Goal: Information Seeking & Learning: Learn about a topic

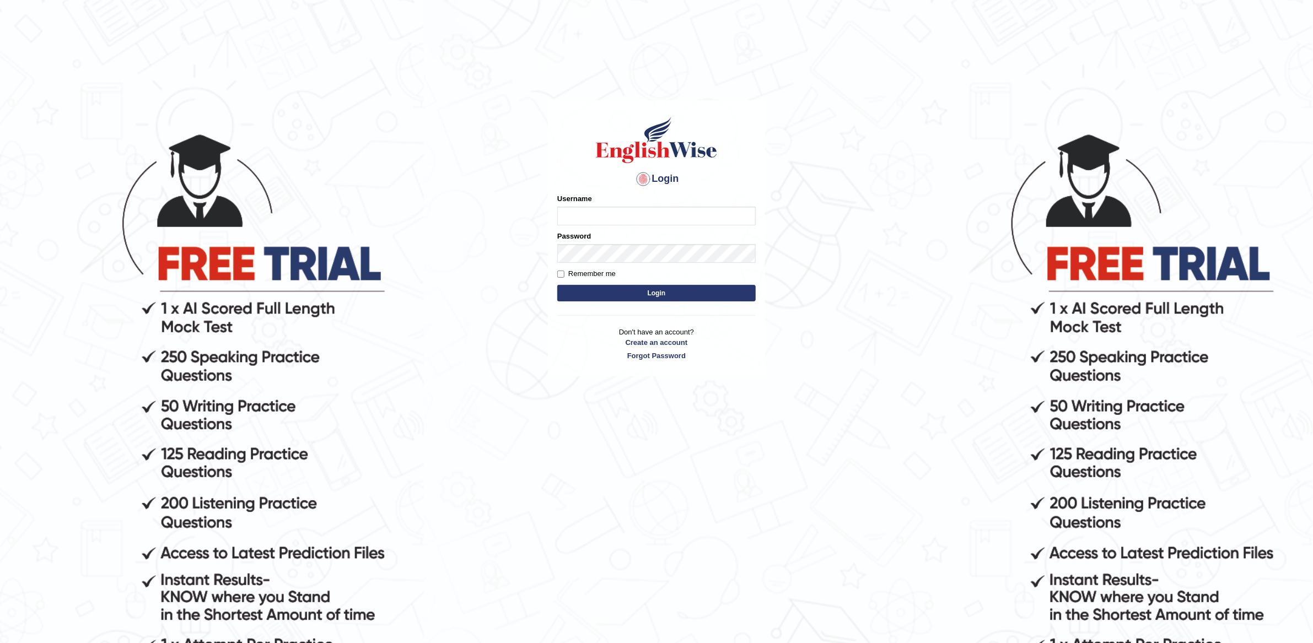
type input "Kshama_PS"
click at [669, 282] on form "Please fix the following errors: Username Kshama_PS Password Remember me Login" at bounding box center [656, 249] width 198 height 111
click at [651, 293] on button "Login" at bounding box center [656, 293] width 198 height 17
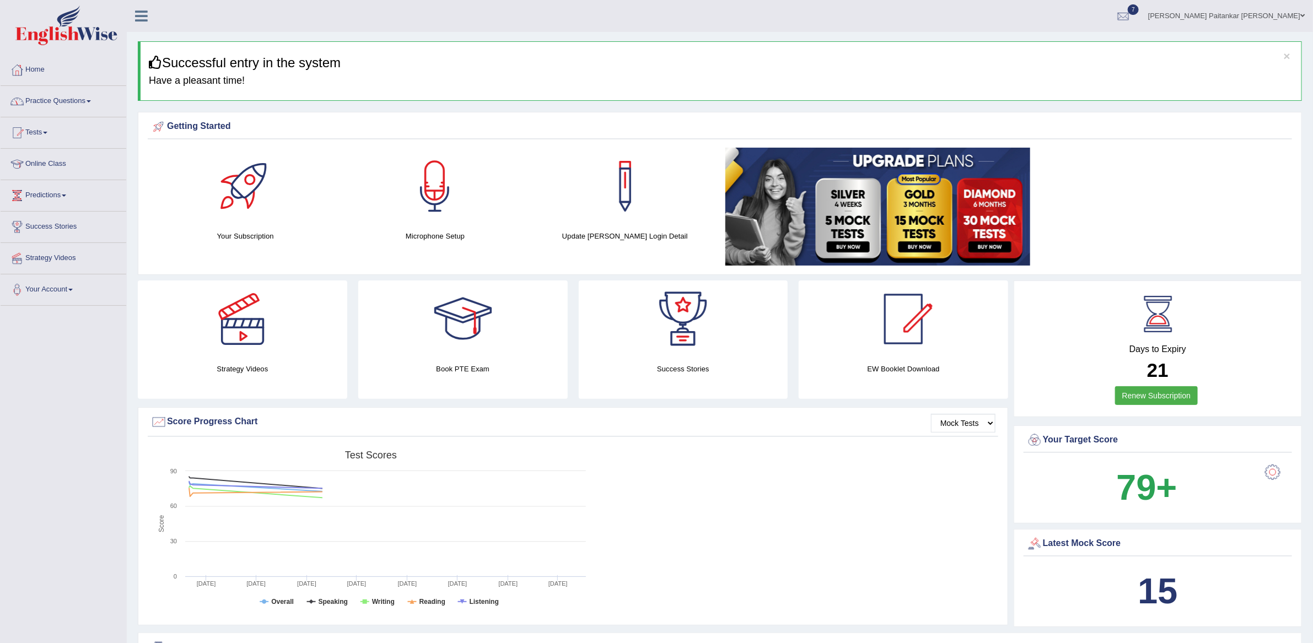
click at [59, 102] on link "Practice Questions" at bounding box center [64, 100] width 126 height 28
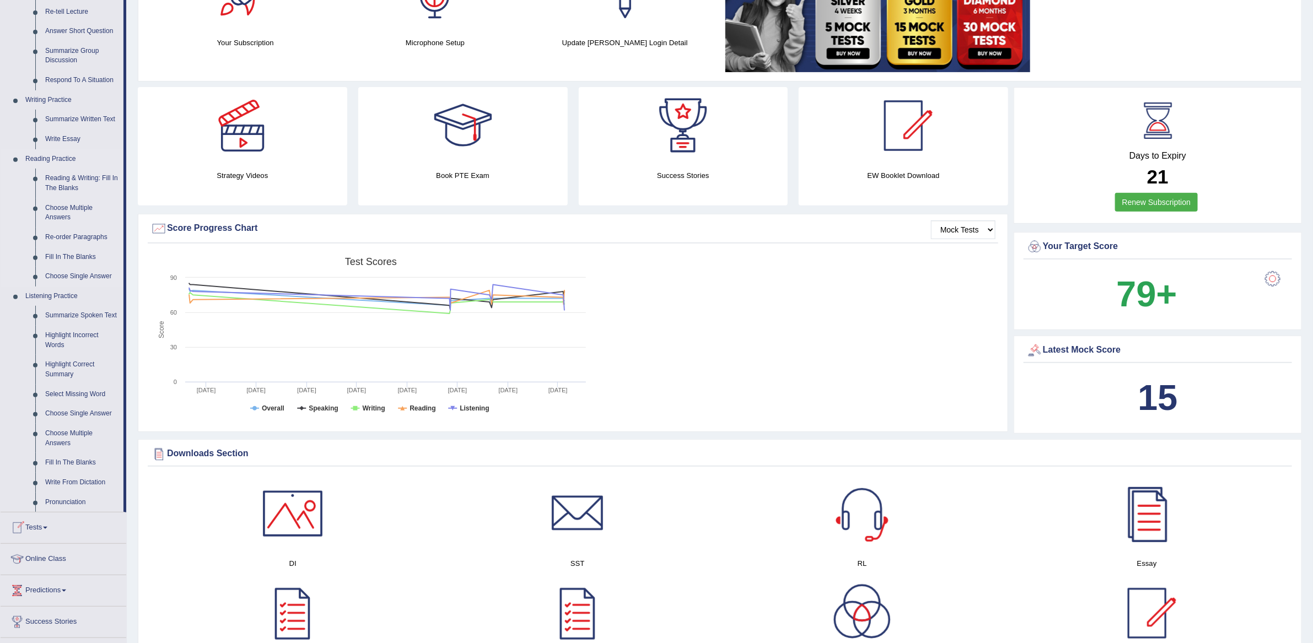
scroll to position [198, 0]
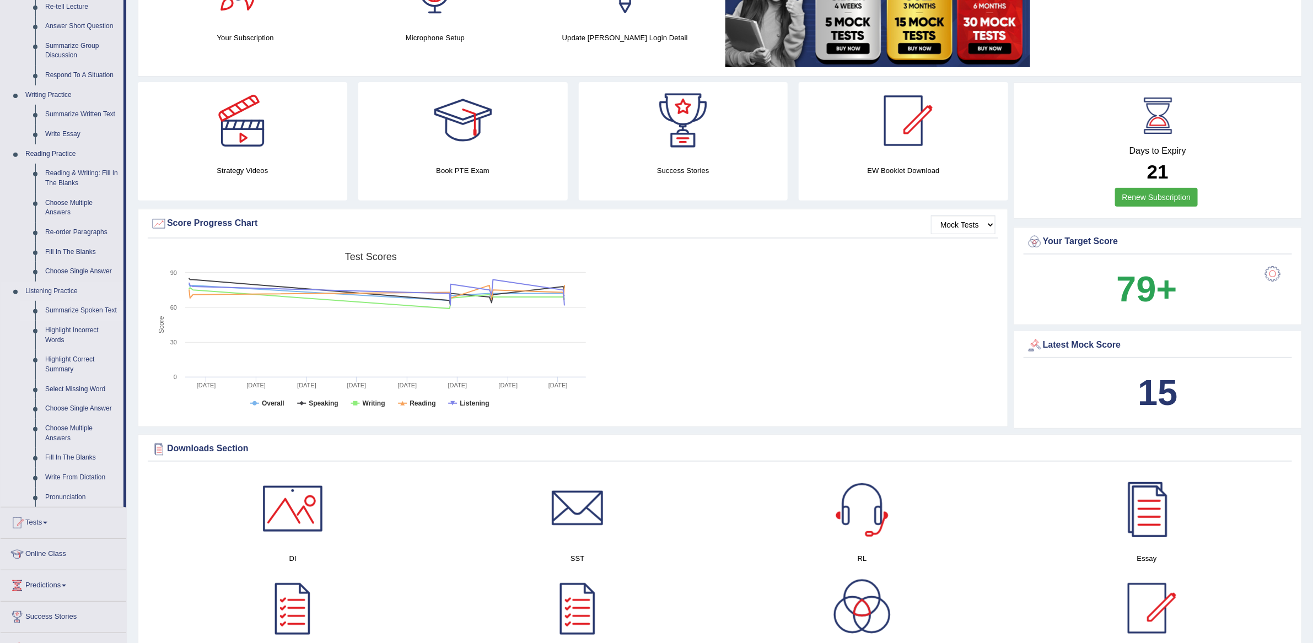
click at [57, 313] on link "Summarize Spoken Text" at bounding box center [81, 311] width 83 height 20
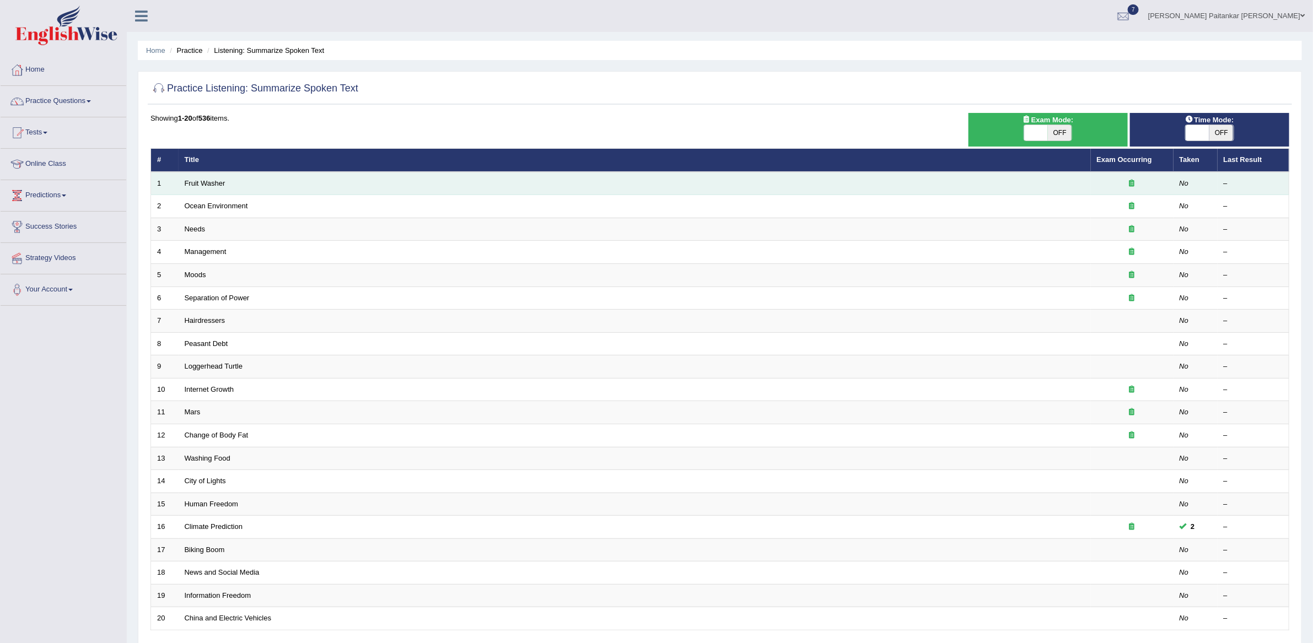
click at [205, 177] on td "Fruit Washer" at bounding box center [635, 183] width 912 height 23
click at [194, 185] on link "Fruit Washer" at bounding box center [205, 183] width 41 height 8
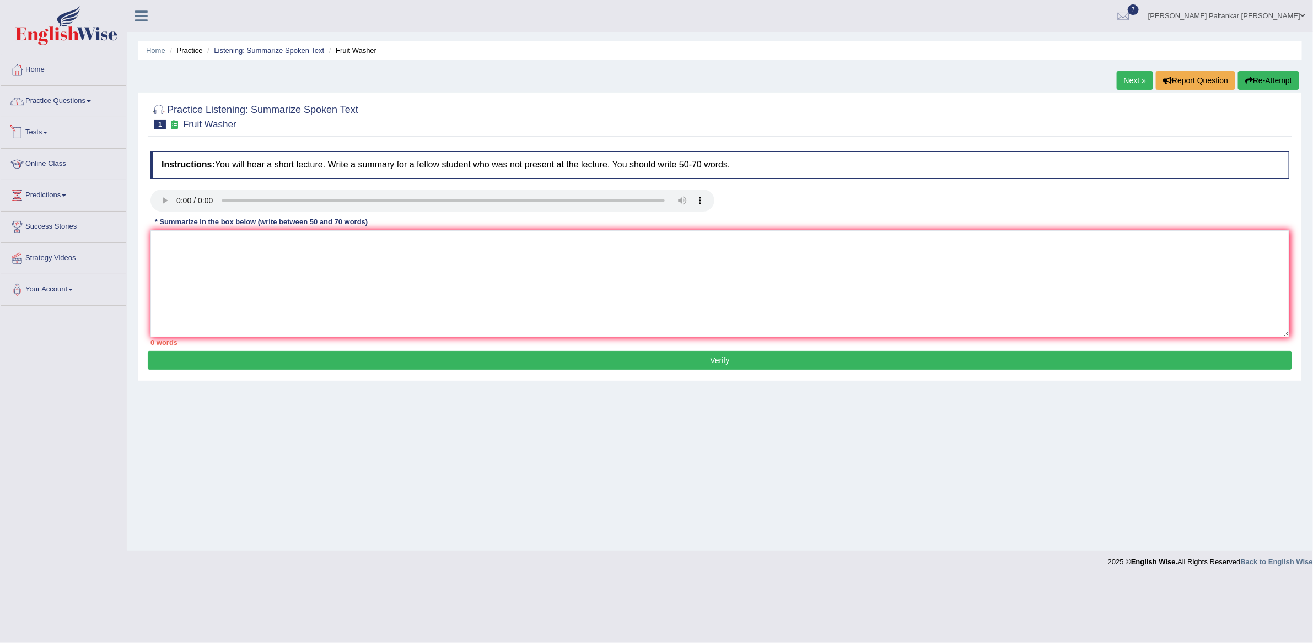
click at [83, 106] on link "Practice Questions" at bounding box center [64, 100] width 126 height 28
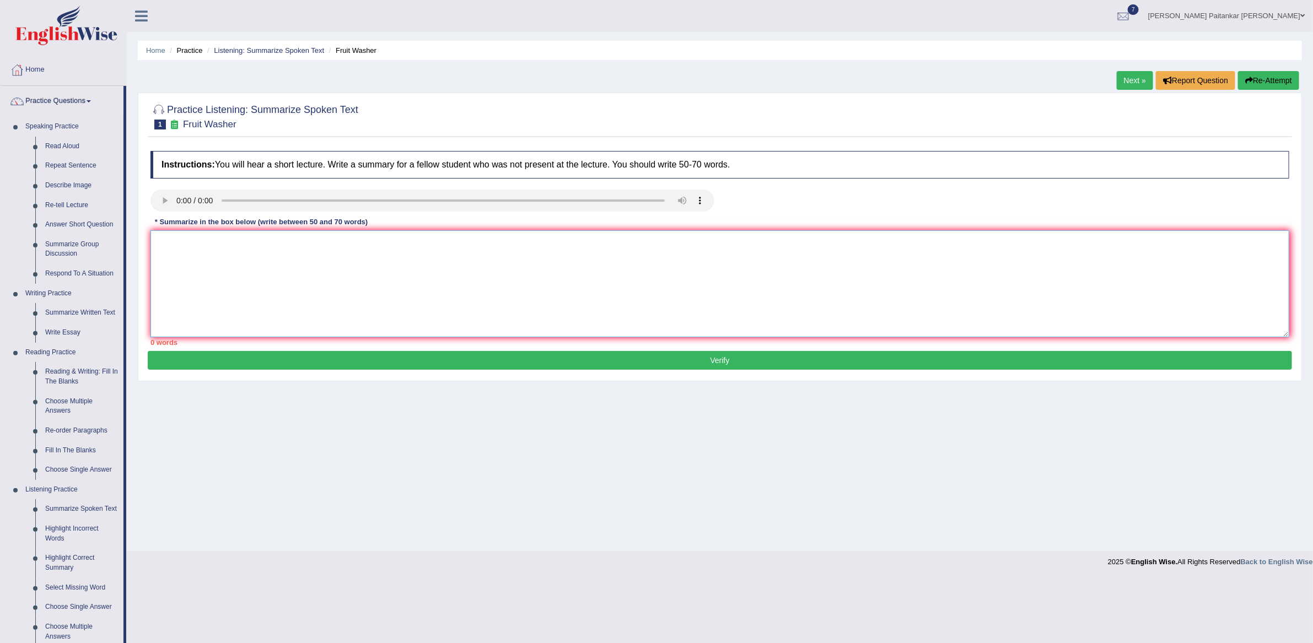
click at [167, 237] on textarea at bounding box center [720, 283] width 1139 height 107
click at [167, 237] on textarea "Fruits ad ve are required to b washed or wesle bacteria wash them with cold wat…" at bounding box center [720, 283] width 1139 height 107
click at [235, 280] on textarea "Frincuits ad ve are required to b washed or wesle bacteria wash them with cold …" at bounding box center [720, 283] width 1139 height 107
click at [328, 273] on textarea "Frincuits ad ve are required to b washed or wesle bacteria wash them with cold …" at bounding box center [720, 283] width 1139 height 107
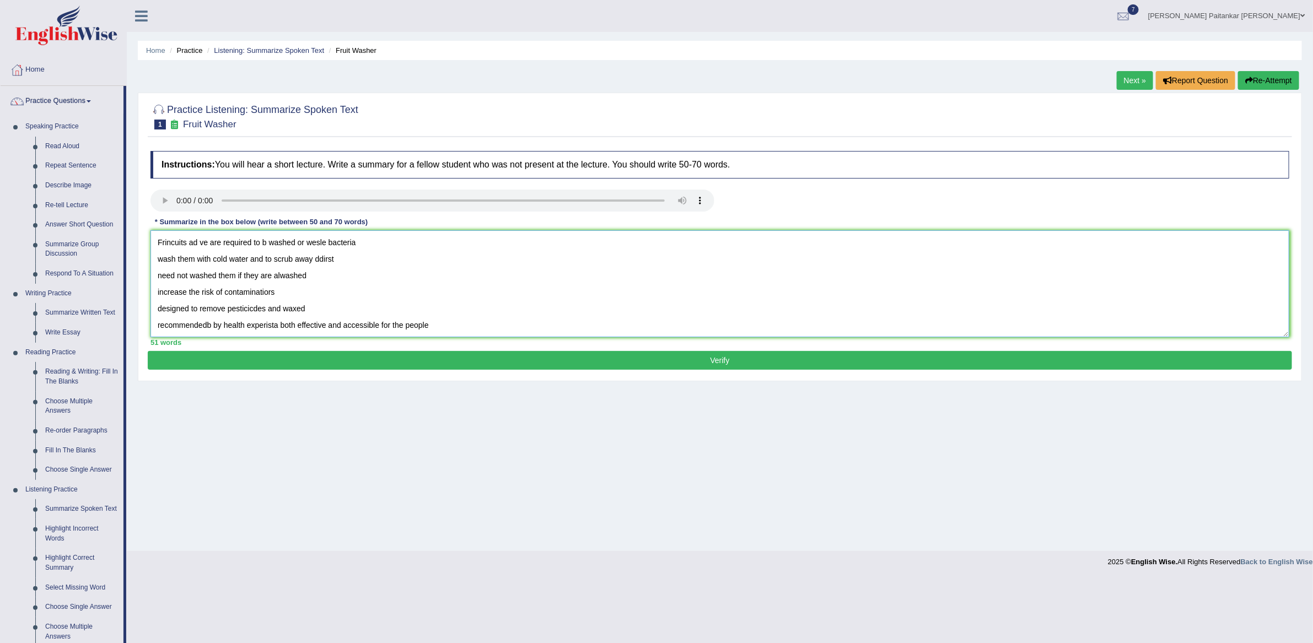
click at [189, 243] on textarea "Frincuits ad ve are required to b washed or wesle bacteria wash them with cold …" at bounding box center [720, 283] width 1139 height 107
click at [158, 246] on textarea "Frad ve are required to b washed or wesle bacteria wash them with cold water an…" at bounding box center [720, 283] width 1139 height 107
click at [210, 244] on textarea "The speaker speaks about the importance of washing fruits and vegetables Frad v…" at bounding box center [720, 283] width 1139 height 107
click at [416, 248] on textarea "The speaker spoke about the importance of washing fruits and vegetables Frad ve…" at bounding box center [720, 283] width 1139 height 107
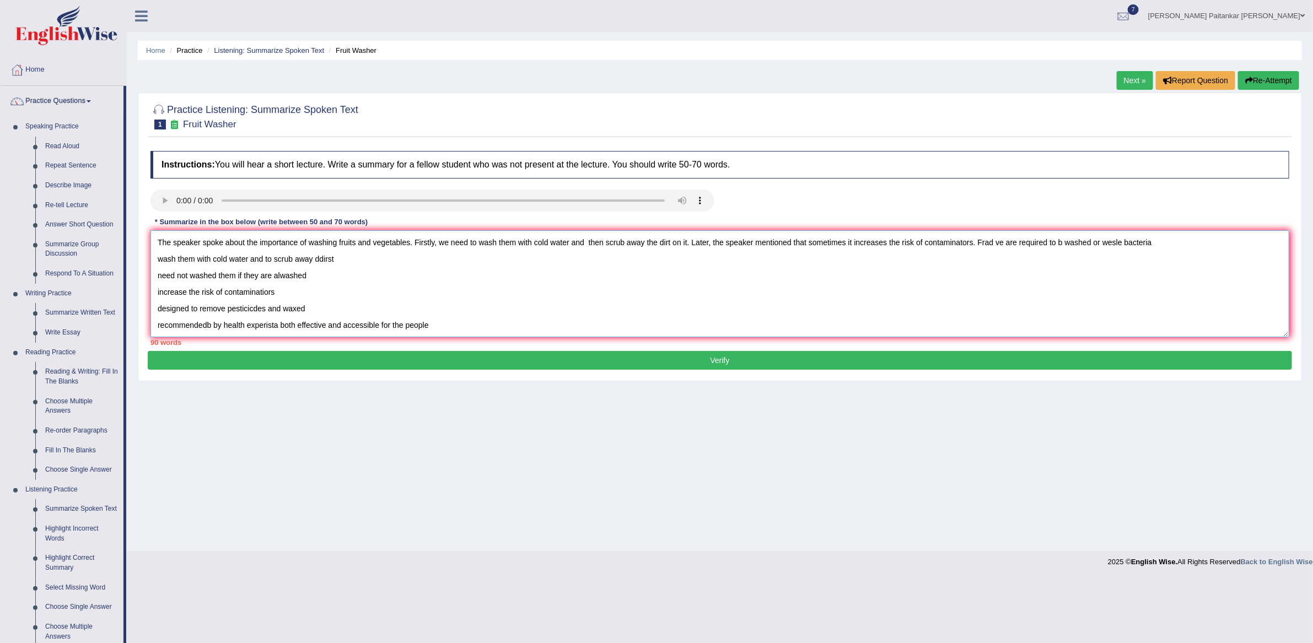
drag, startPoint x: 303, startPoint y: 293, endPoint x: 990, endPoint y: 245, distance: 688.6
click at [990, 245] on textarea "The speaker spoke about the importance of washing fruits and vegetables. Firstl…" at bounding box center [720, 283] width 1139 height 107
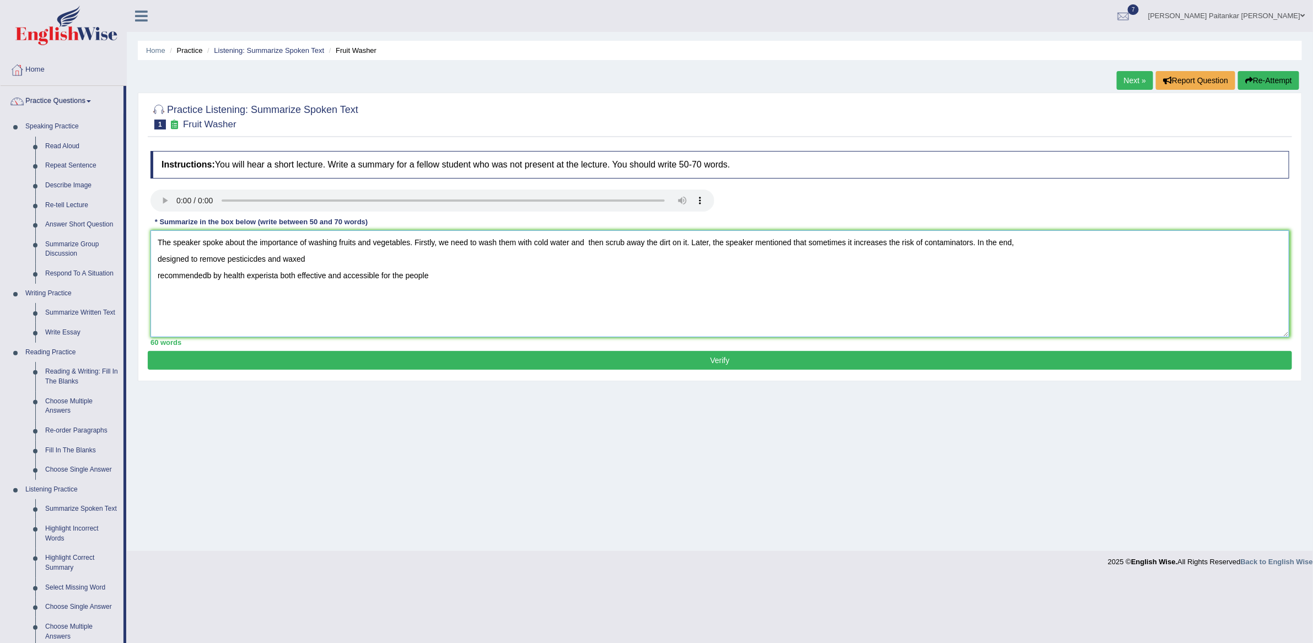
click at [159, 261] on textarea "The speaker spoke about the importance of washing fruits and vegetables. Firstl…" at bounding box center [720, 283] width 1139 height 107
click at [157, 262] on textarea "The speaker spoke about the importance of washing fruits and vegetables. Firstl…" at bounding box center [720, 283] width 1139 height 107
click at [1030, 246] on textarea "The speaker spoke about the importance of washing fruits and vegetables. Firstl…" at bounding box center [720, 283] width 1139 height 107
click at [1024, 250] on textarea "The speaker spoke about the importance of washing fruits and vegetables. Firstl…" at bounding box center [720, 283] width 1139 height 107
click at [1247, 246] on textarea "The speaker spoke about the importance of washing fruits and vegetables. Firstl…" at bounding box center [720, 283] width 1139 height 107
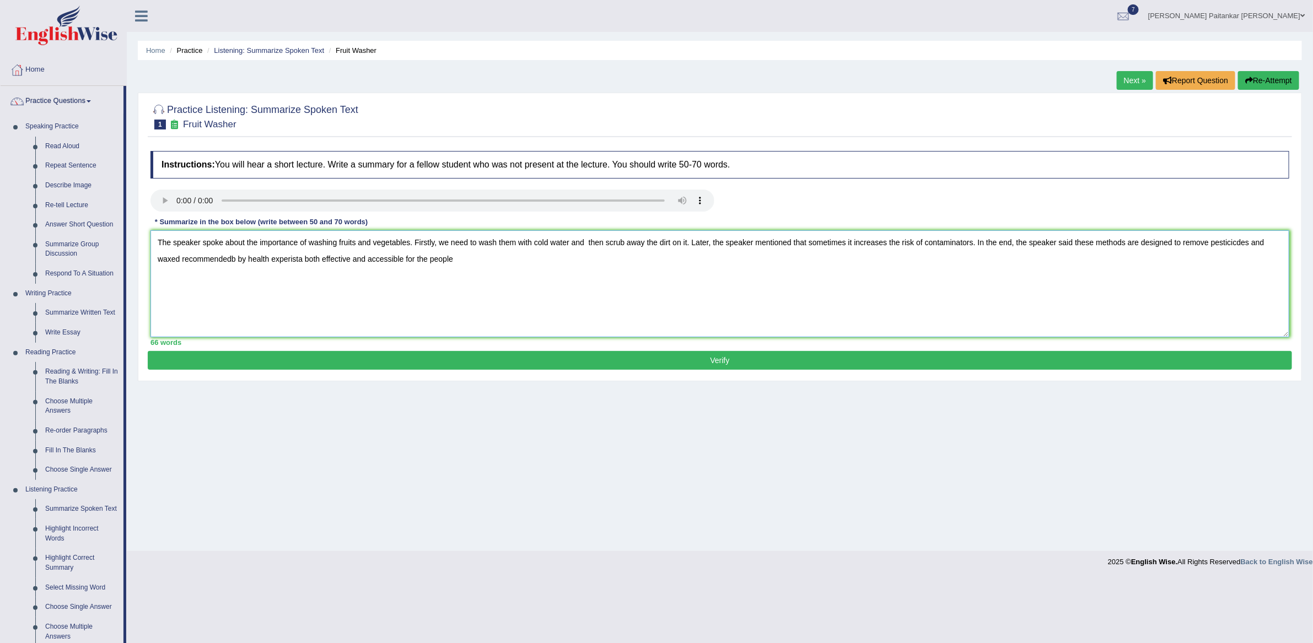
click at [1247, 246] on textarea "The speaker spoke about the importance of washing fruits and vegetables. Firstl…" at bounding box center [720, 283] width 1139 height 107
click at [180, 255] on textarea "The speaker spoke about the importance of washing fruits and vegetables. Firstl…" at bounding box center [720, 283] width 1139 height 107
click at [277, 259] on textarea "The speaker spoke about the importance of washing fruits and vegetables. Firstl…" at bounding box center [720, 283] width 1139 height 107
click at [329, 261] on textarea "The speaker spoke about the importance of washing fruits and vegetables. Firstl…" at bounding box center [720, 283] width 1139 height 107
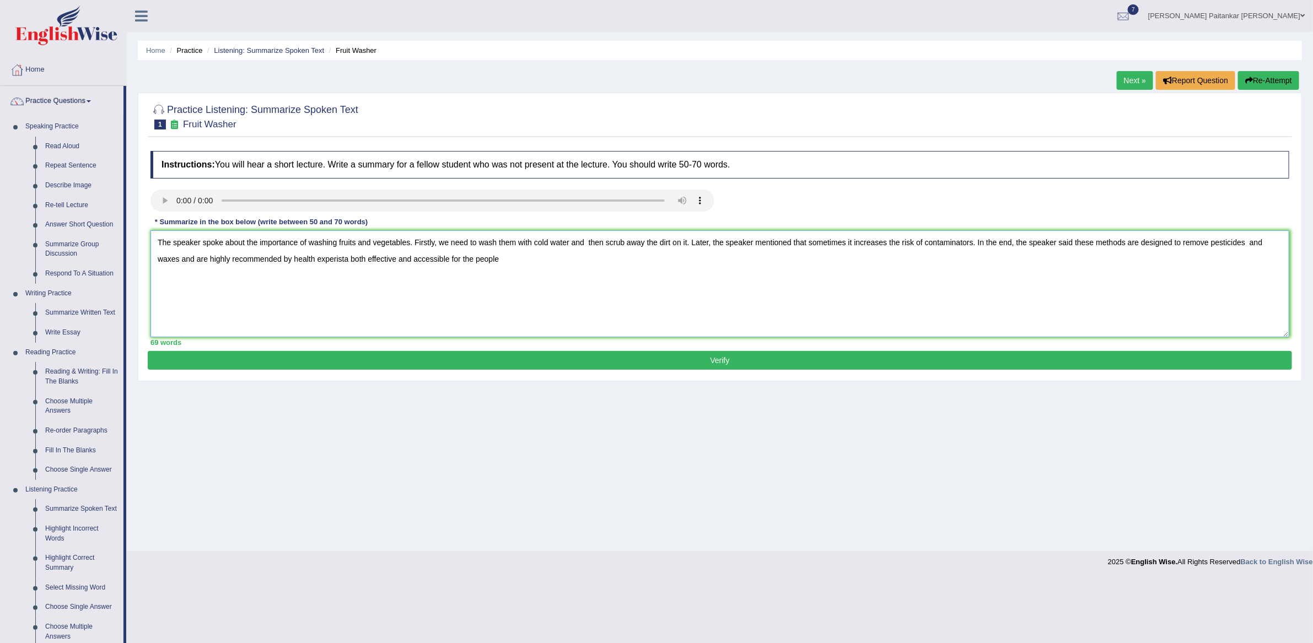
click at [329, 261] on textarea "The speaker spoke about the importance of washing fruits and vegetables. Firstl…" at bounding box center [720, 283] width 1139 height 107
drag, startPoint x: 519, startPoint y: 261, endPoint x: 347, endPoint y: 256, distance: 172.7
click at [346, 256] on textarea "The speaker spoke about the importance of washing fruits and vegetables. Firstl…" at bounding box center [720, 283] width 1139 height 107
click at [594, 243] on textarea "The speaker spoke about the importance of washing fruits and vegetables. Firstl…" at bounding box center [720, 283] width 1139 height 107
click at [1261, 244] on textarea "The speaker spoke about the importance of washing fruits and vegetables. Firstl…" at bounding box center [720, 283] width 1139 height 107
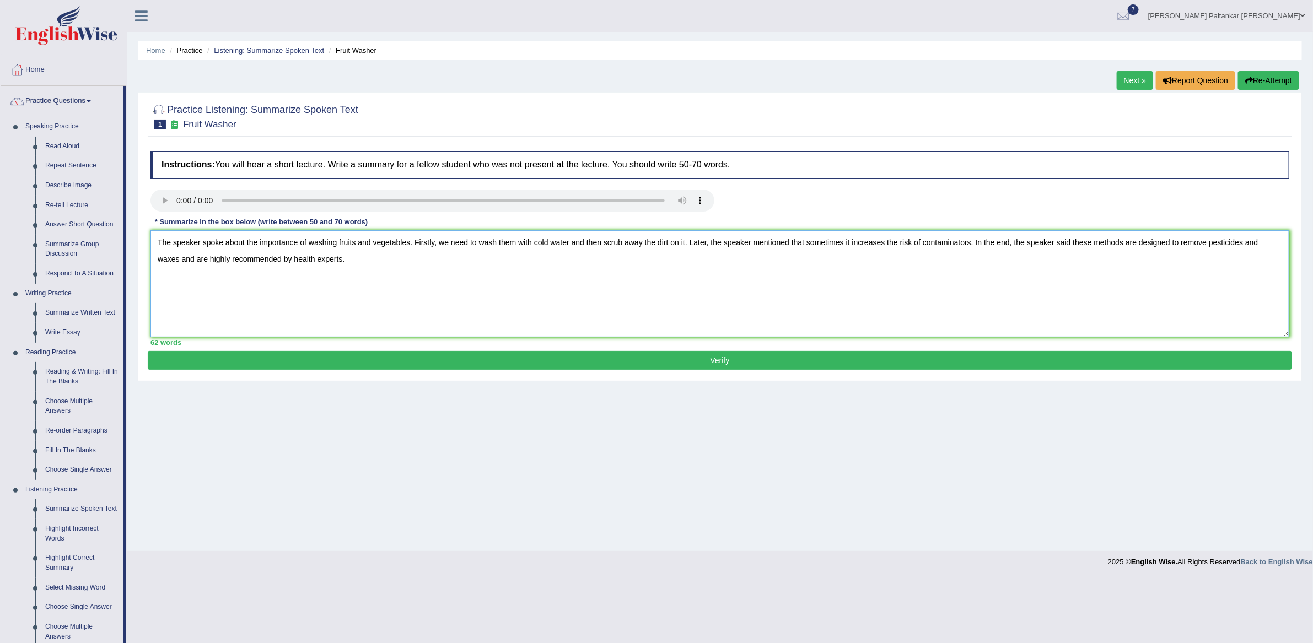
click at [181, 262] on textarea "The speaker spoke about the importance of washing fruits and vegetables. Firstl…" at bounding box center [720, 283] width 1139 height 107
type textarea "The speaker spoke about the importance of washing fruits and vegetables. Firstl…"
click at [323, 365] on button "Verify" at bounding box center [720, 360] width 1145 height 19
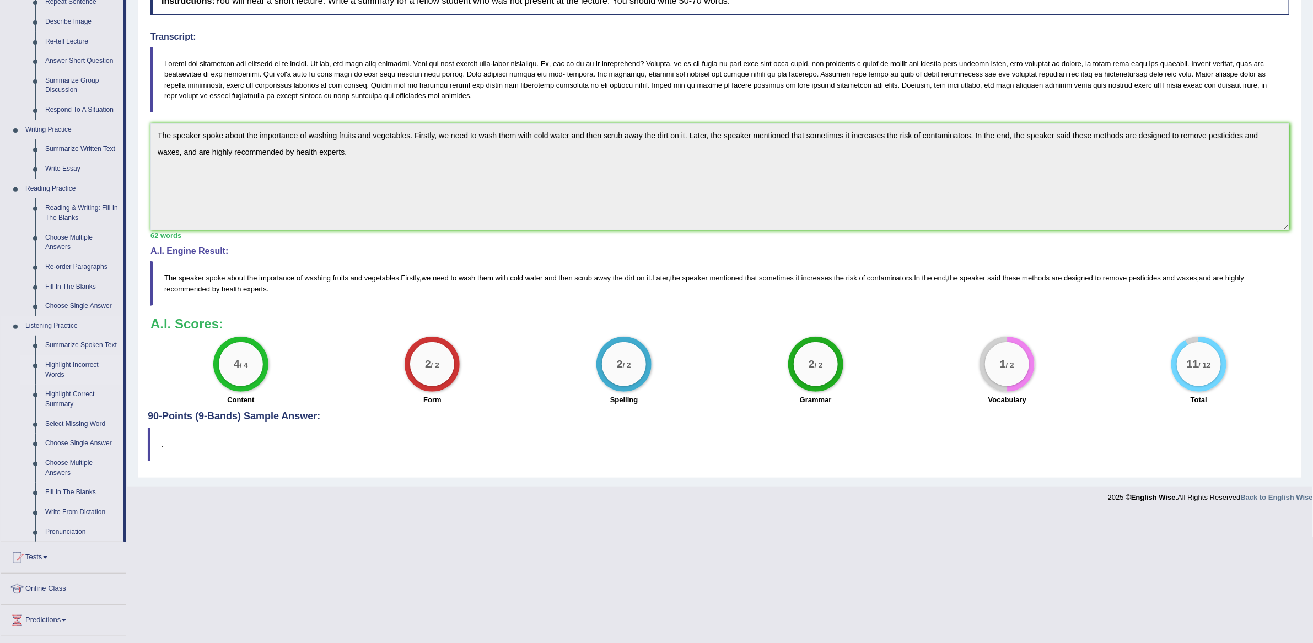
scroll to position [167, 0]
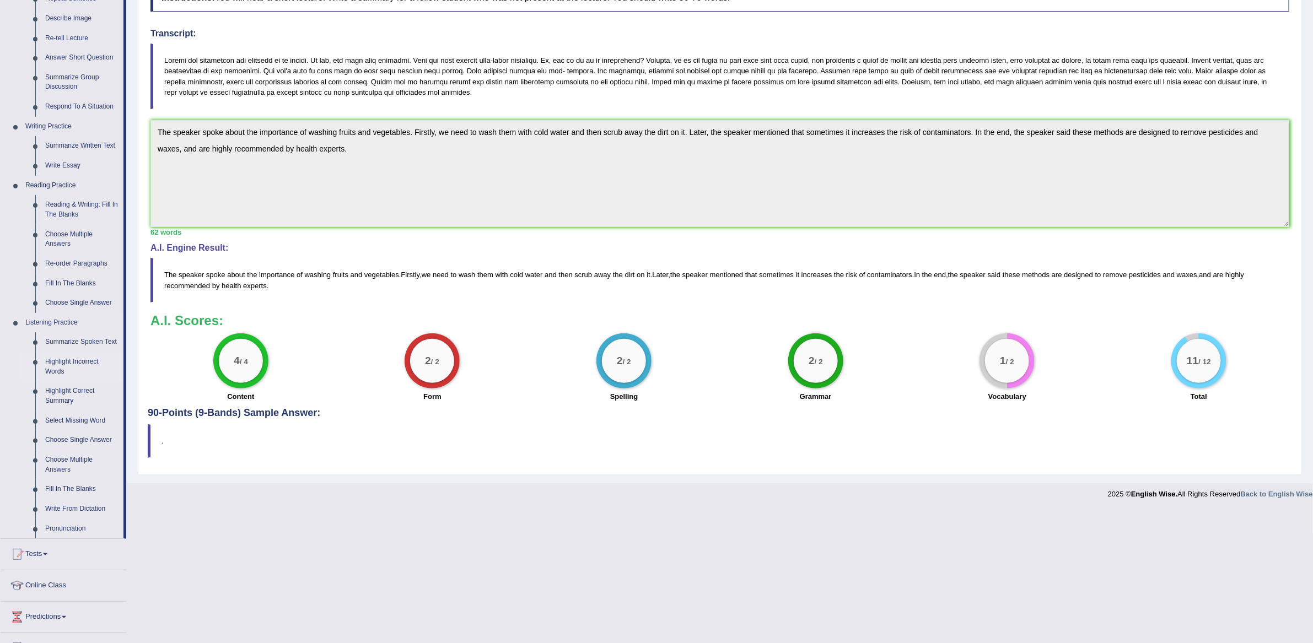
click at [55, 377] on link "Highlight Incorrect Words" at bounding box center [81, 366] width 83 height 29
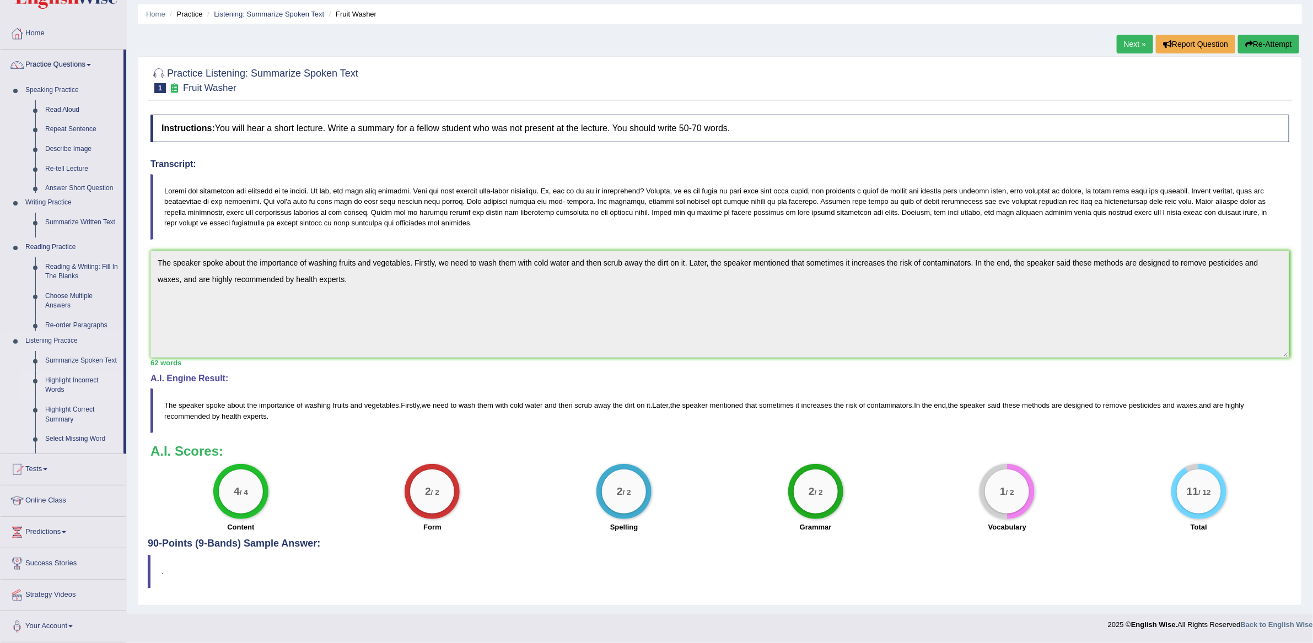
scroll to position [37, 0]
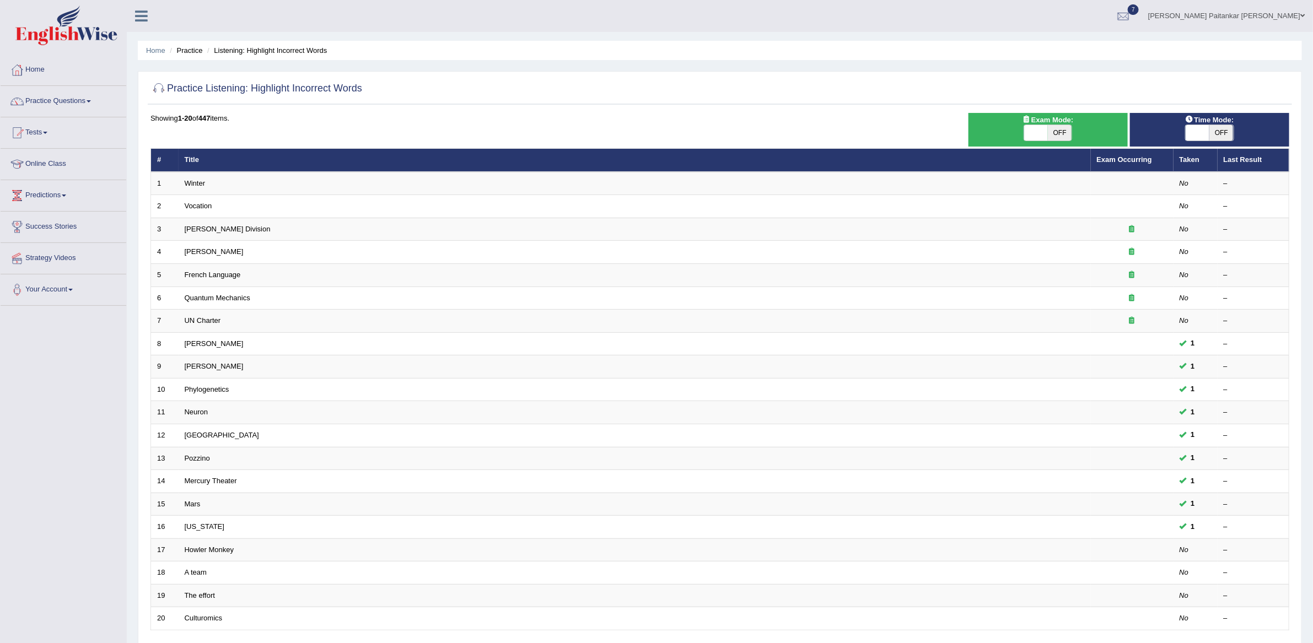
click at [1030, 140] on div "ON OFF" at bounding box center [1048, 133] width 49 height 17
click at [1046, 132] on span at bounding box center [1036, 132] width 24 height 15
click at [1033, 126] on span at bounding box center [1036, 132] width 24 height 15
checkbox input "true"
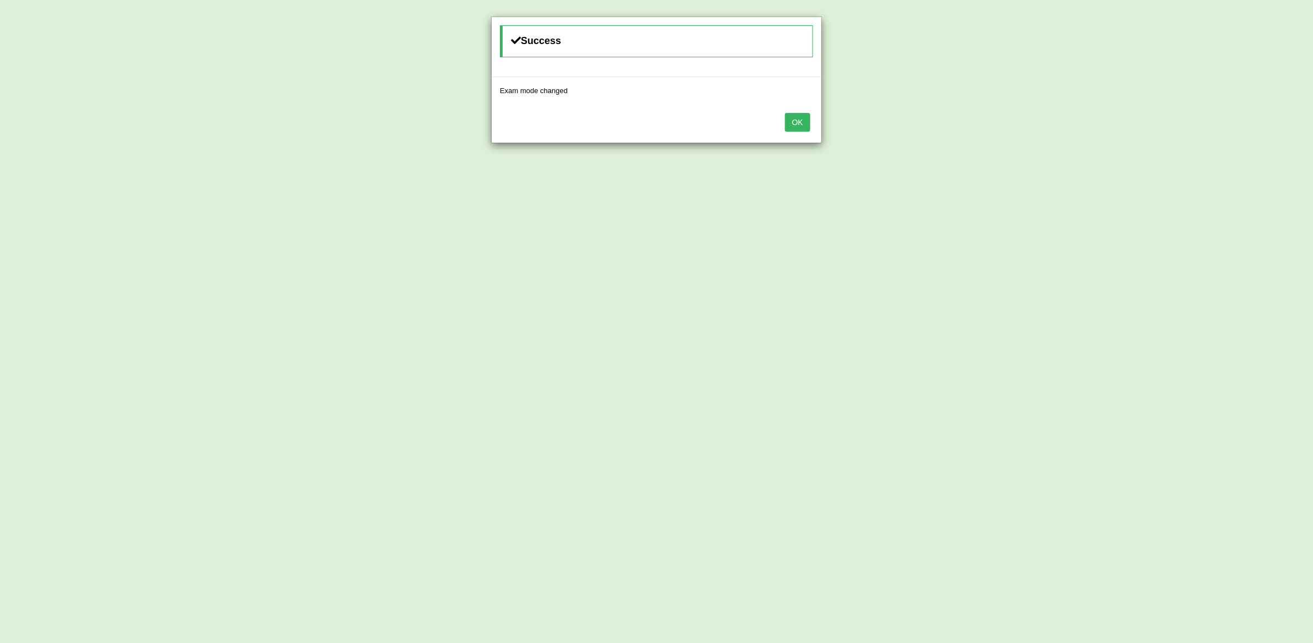
click at [809, 117] on button "OK" at bounding box center [797, 122] width 25 height 19
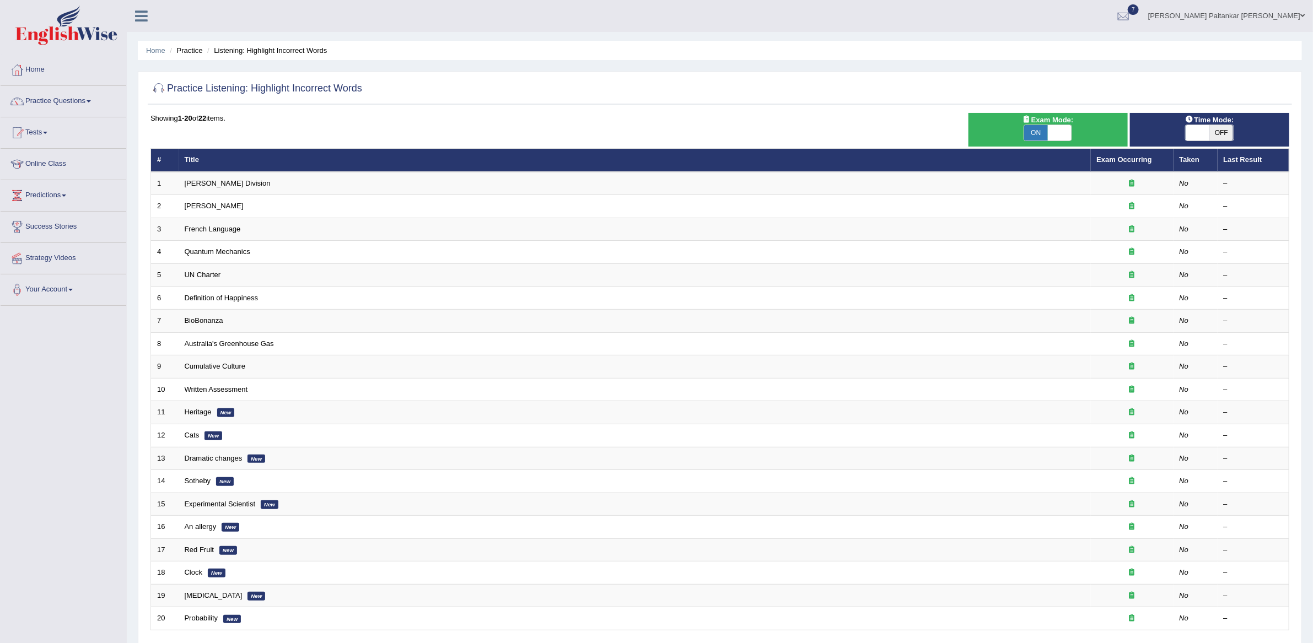
click at [1207, 128] on span at bounding box center [1198, 132] width 24 height 15
click at [1229, 133] on span "OFF" at bounding box center [1222, 132] width 24 height 15
checkbox input "true"
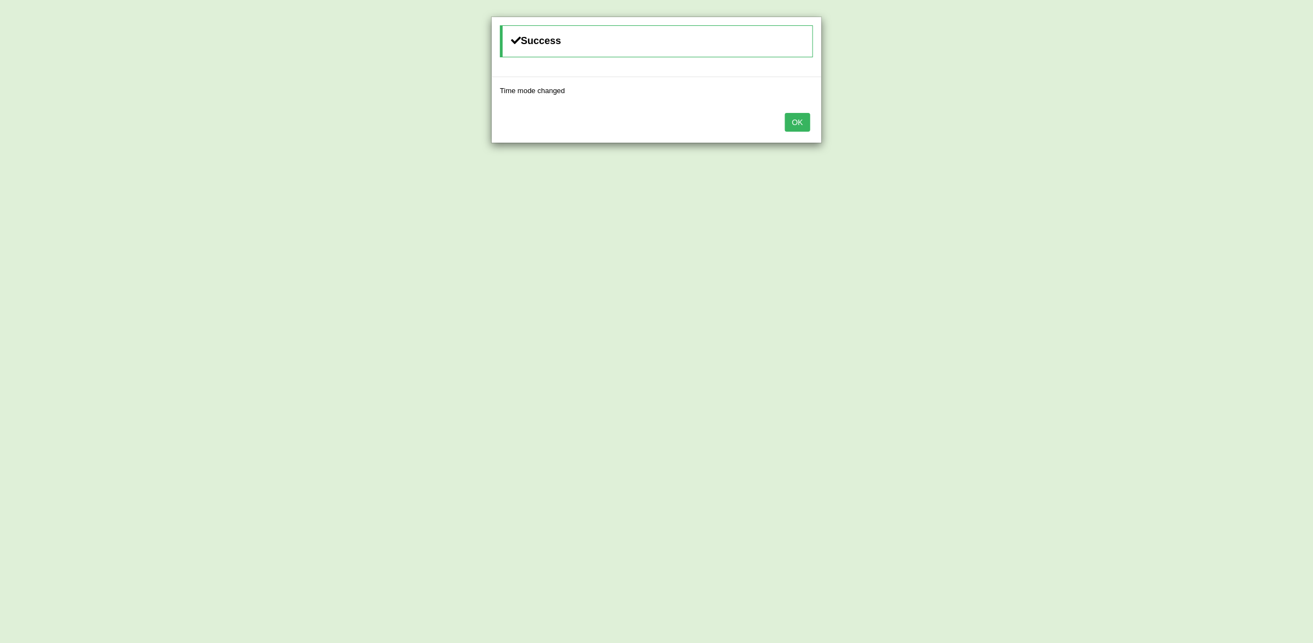
click at [799, 125] on button "OK" at bounding box center [797, 122] width 25 height 19
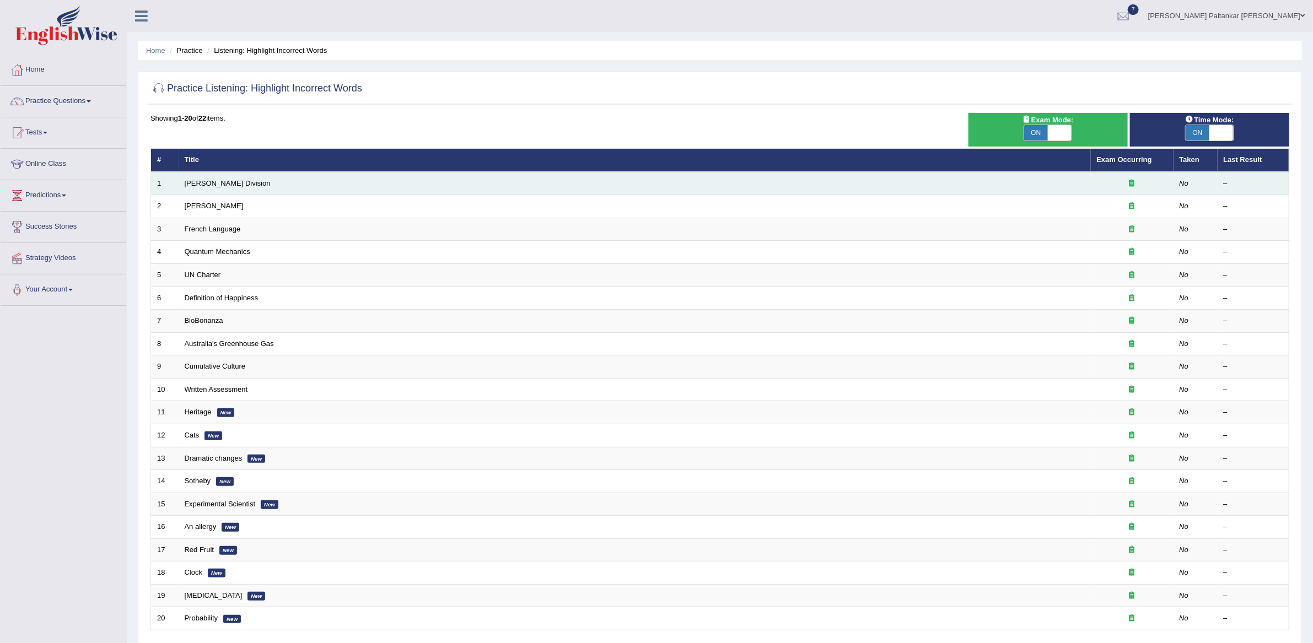
click at [203, 191] on td "Ward Division" at bounding box center [635, 183] width 912 height 23
click at [210, 182] on link "Ward Division" at bounding box center [228, 183] width 86 height 8
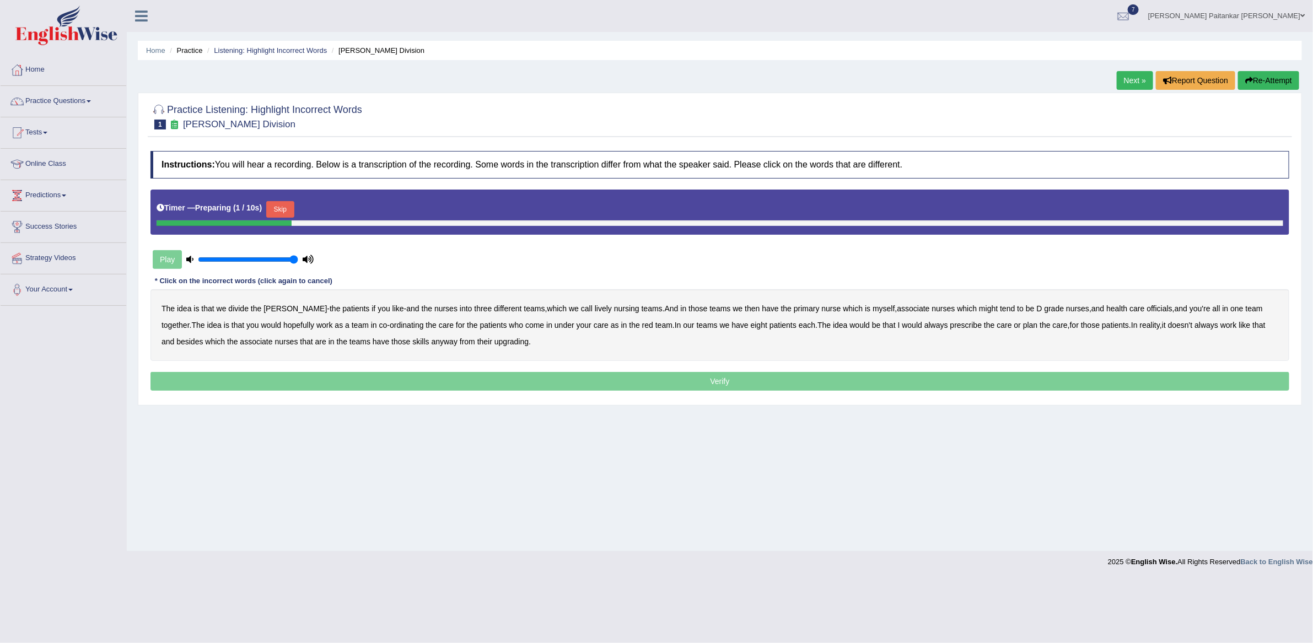
click at [294, 208] on button "Skip" at bounding box center [280, 209] width 28 height 17
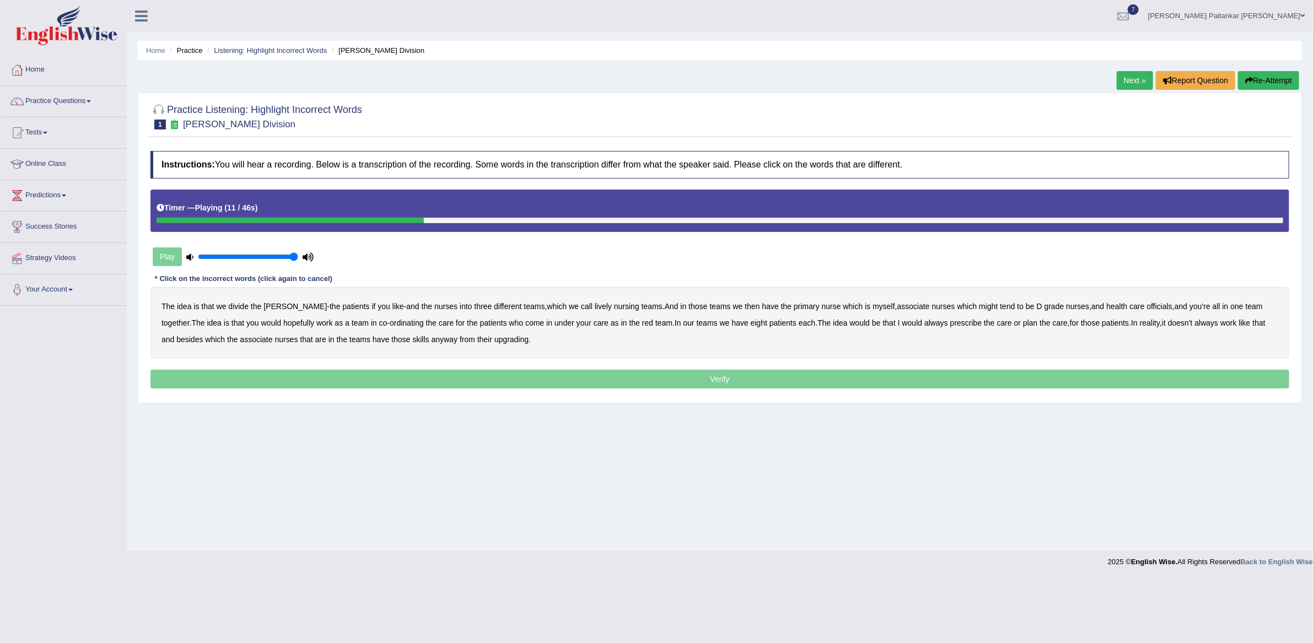
click at [595, 308] on b "lively" at bounding box center [603, 306] width 17 height 9
click at [979, 309] on b "might" at bounding box center [988, 306] width 19 height 9
click at [979, 308] on b "might" at bounding box center [988, 306] width 19 height 9
click at [979, 306] on b "might" at bounding box center [988, 306] width 19 height 9
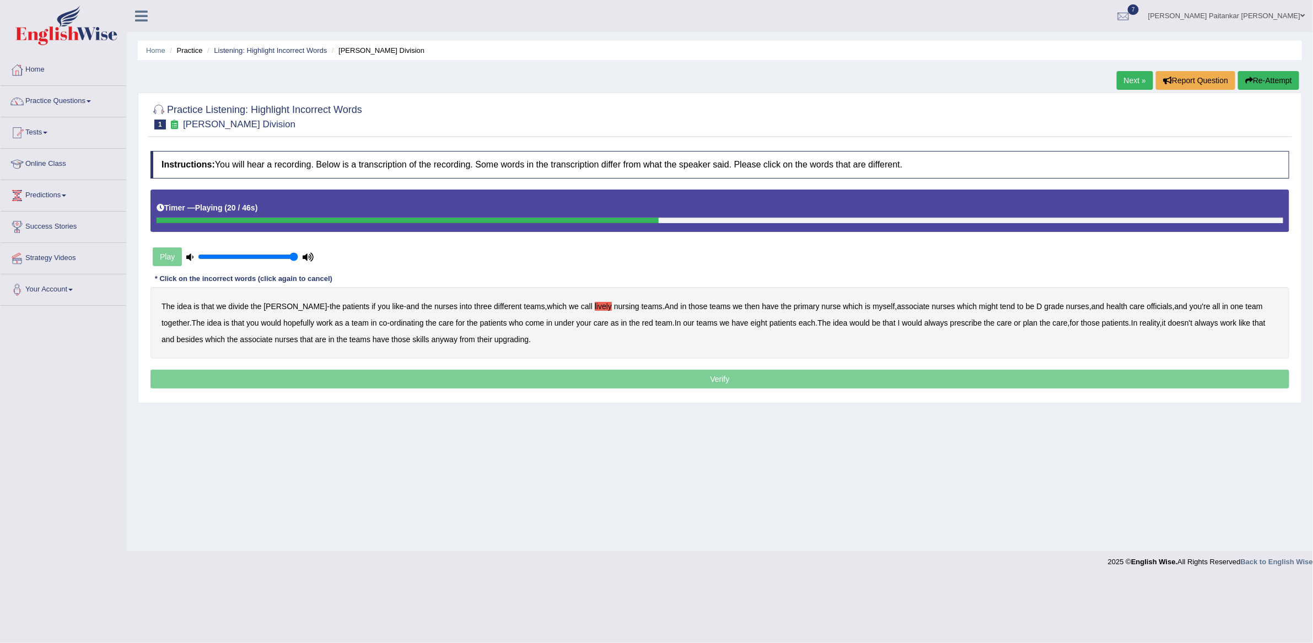
click at [1000, 305] on b "tend" at bounding box center [1007, 306] width 15 height 9
click at [948, 323] on b "always" at bounding box center [937, 323] width 24 height 9
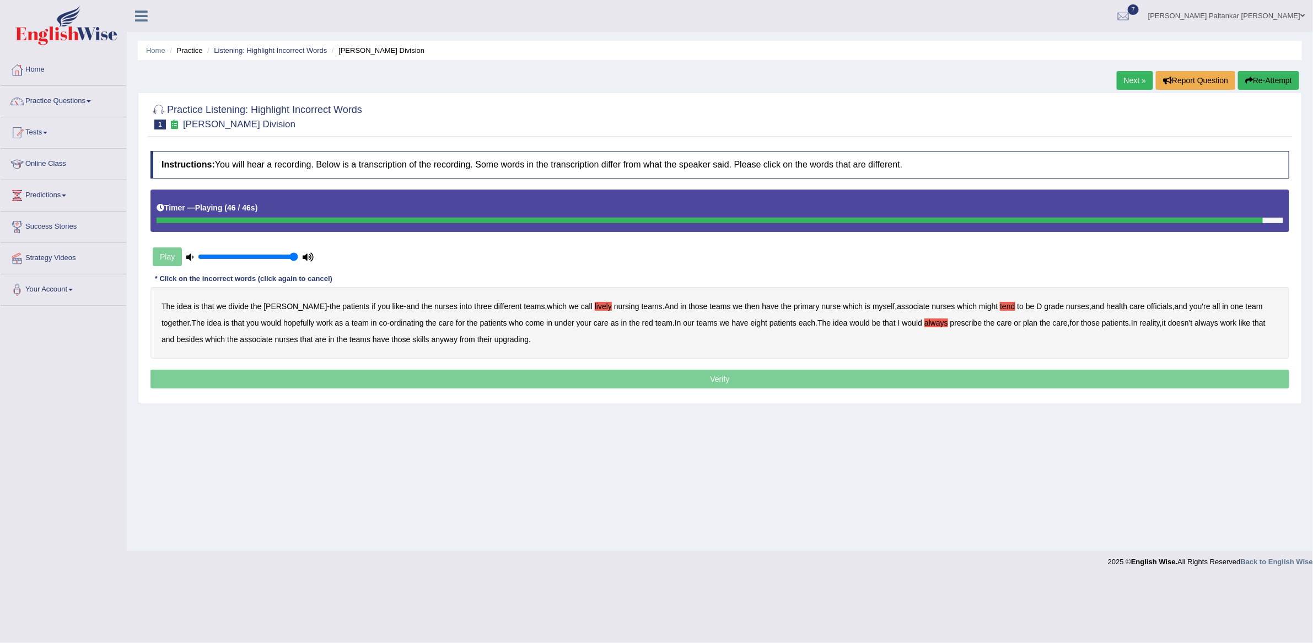
click at [529, 342] on b "upgrading" at bounding box center [512, 339] width 34 height 9
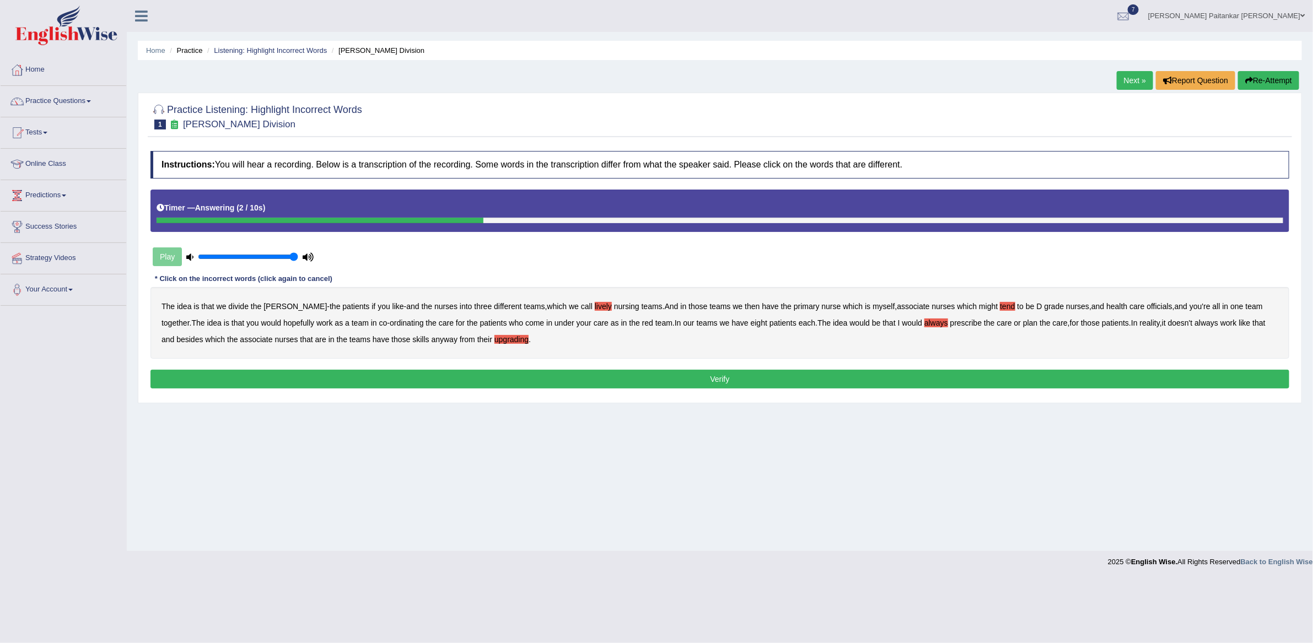
click at [578, 367] on div "Instructions: You will hear a recording. Below is a transcription of the record…" at bounding box center [720, 271] width 1145 height 251
click at [573, 372] on button "Verify" at bounding box center [720, 379] width 1139 height 19
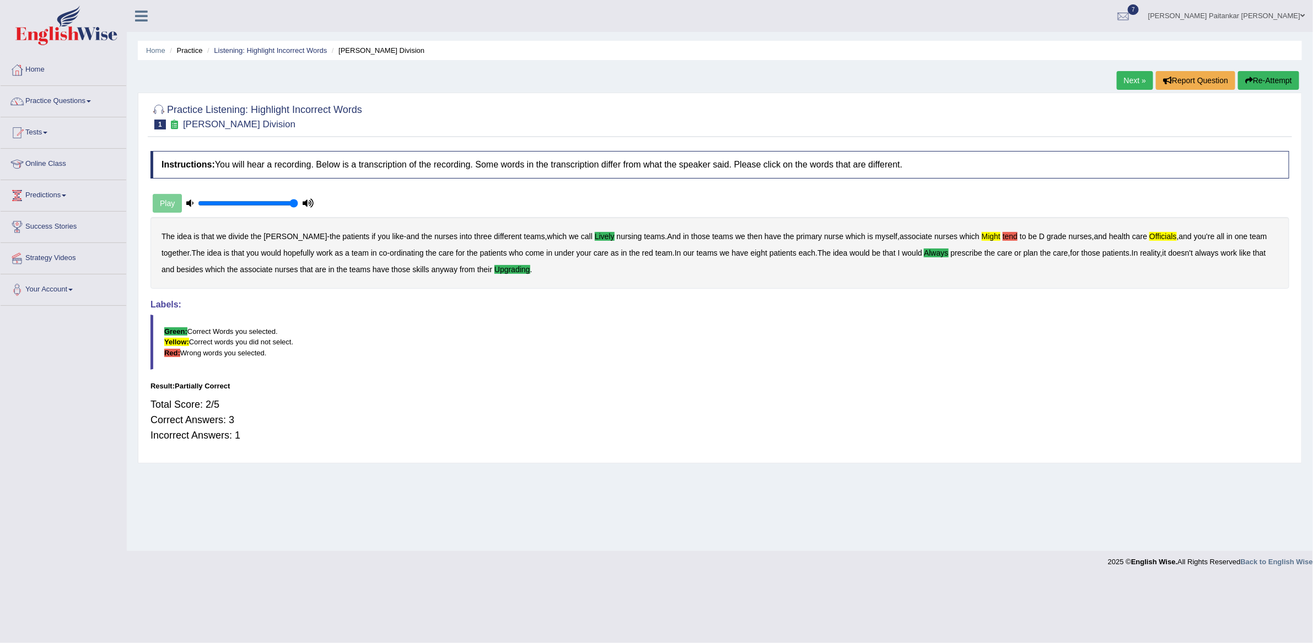
click at [1123, 83] on link "Next »" at bounding box center [1135, 80] width 36 height 19
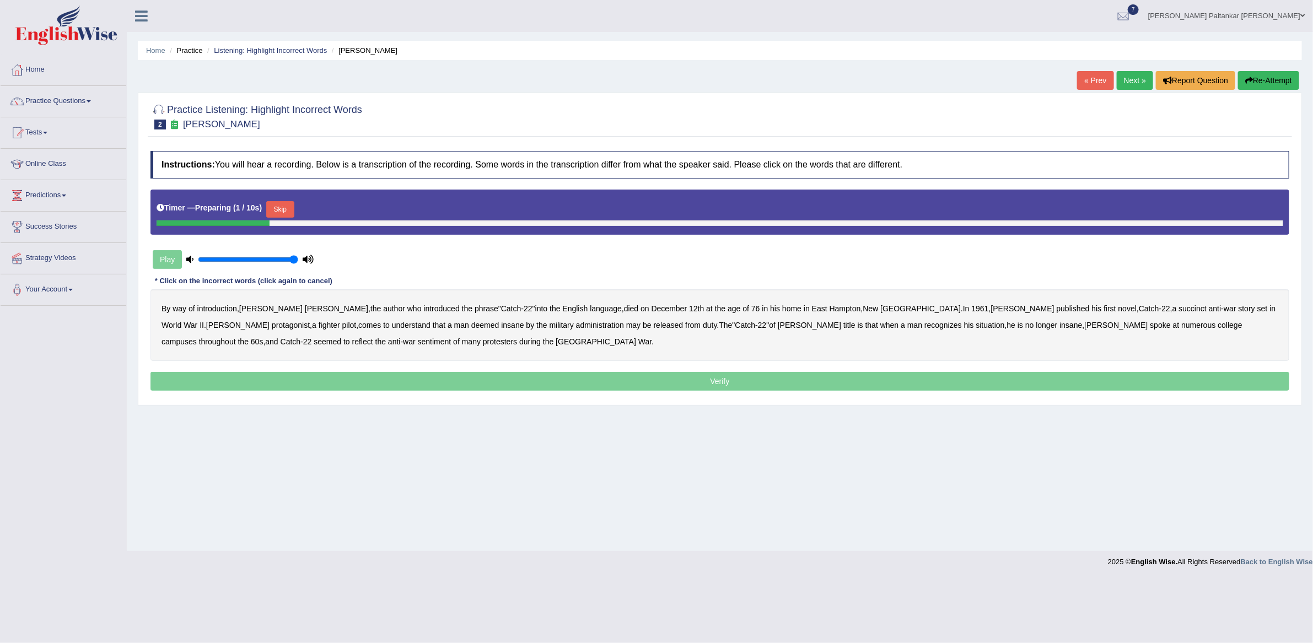
click at [283, 222] on div at bounding box center [720, 224] width 1127 height 6
click at [283, 217] on button "Skip" at bounding box center [280, 209] width 28 height 17
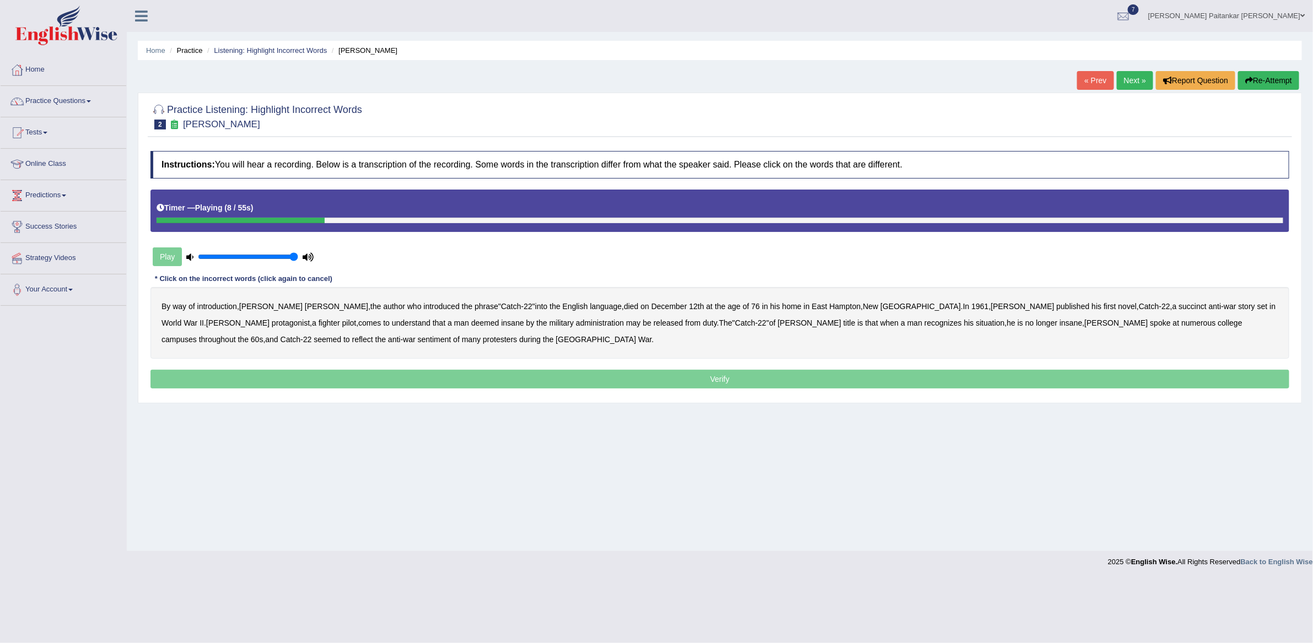
click at [1269, 82] on button "Re-Attempt" at bounding box center [1268, 80] width 61 height 19
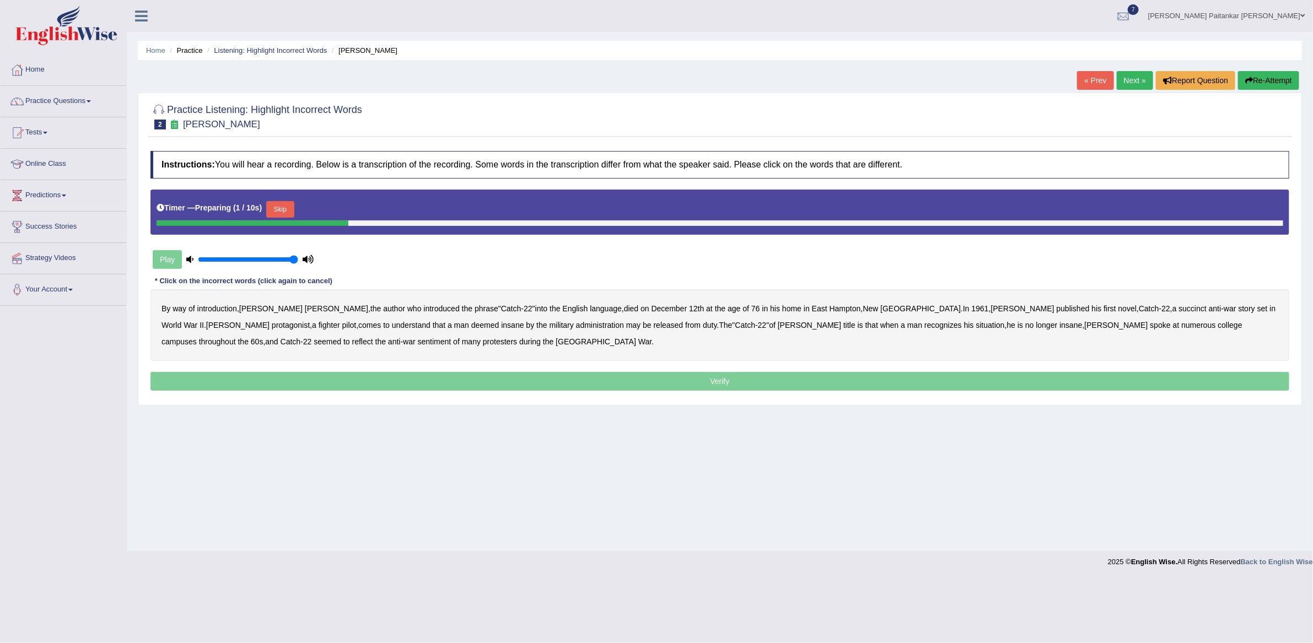
click at [274, 215] on button "Skip" at bounding box center [280, 209] width 28 height 17
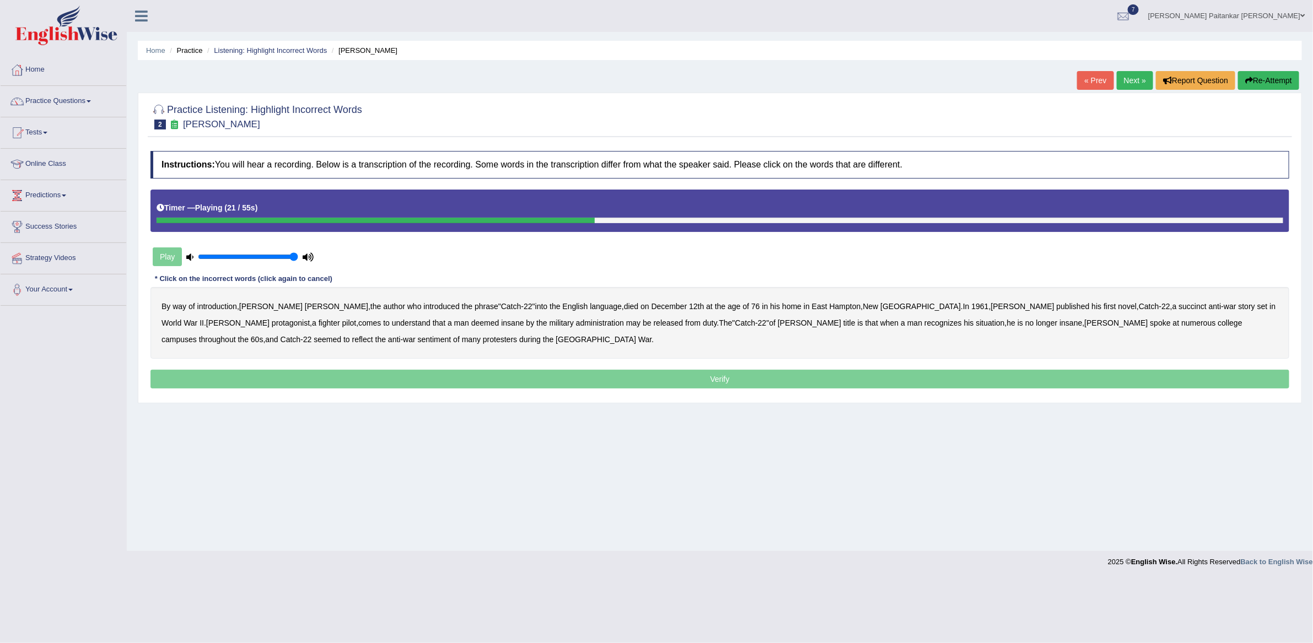
click at [1179, 309] on b "succinct" at bounding box center [1193, 306] width 28 height 9
click at [576, 327] on b "administration" at bounding box center [600, 323] width 48 height 9
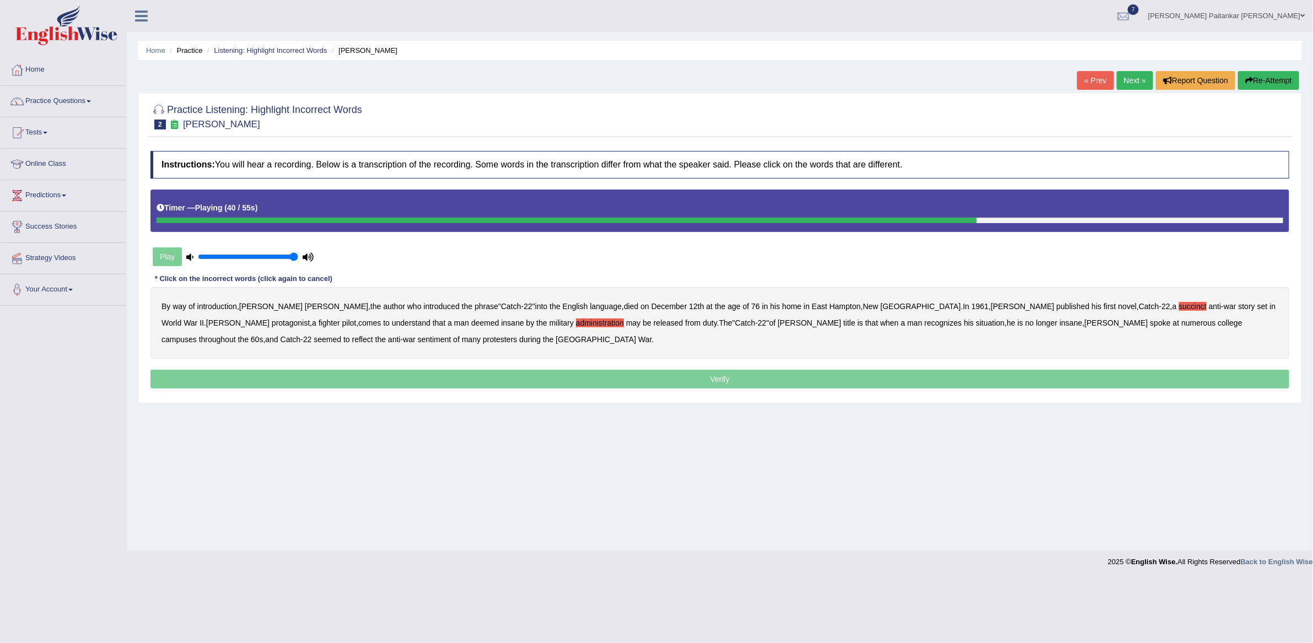
click at [976, 327] on b "situation" at bounding box center [990, 323] width 29 height 9
click at [373, 335] on b "reflect" at bounding box center [362, 339] width 21 height 9
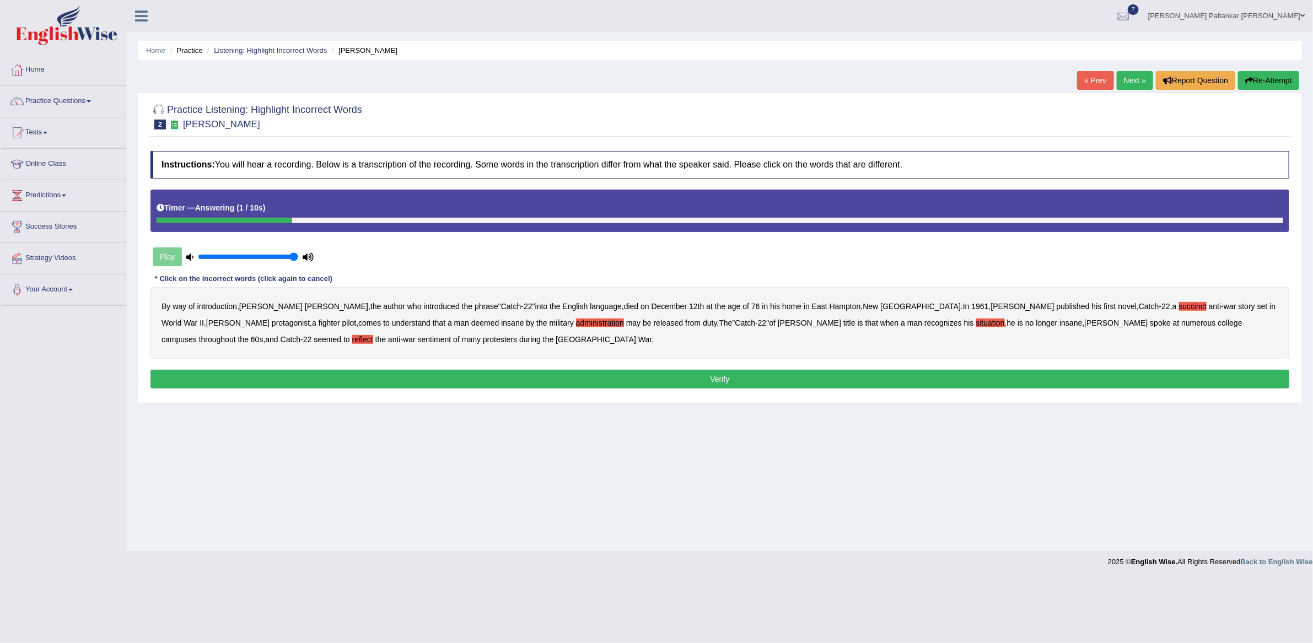
click at [386, 373] on button "Verify" at bounding box center [720, 379] width 1139 height 19
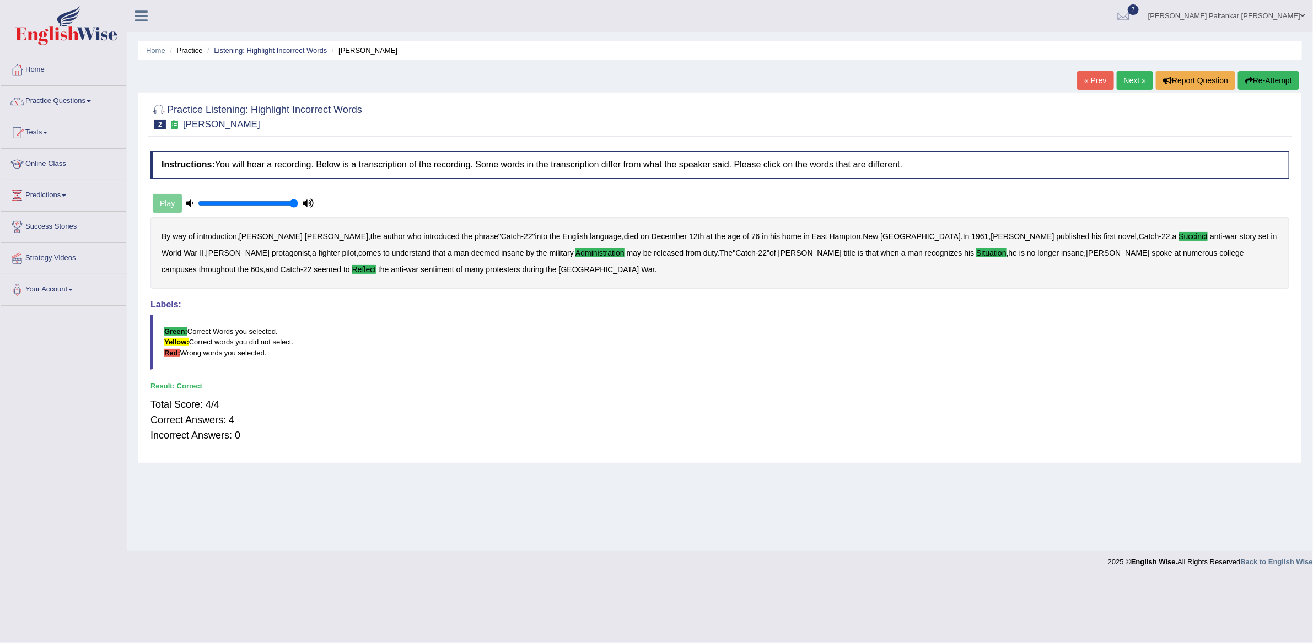
click at [1128, 74] on link "Next »" at bounding box center [1135, 80] width 36 height 19
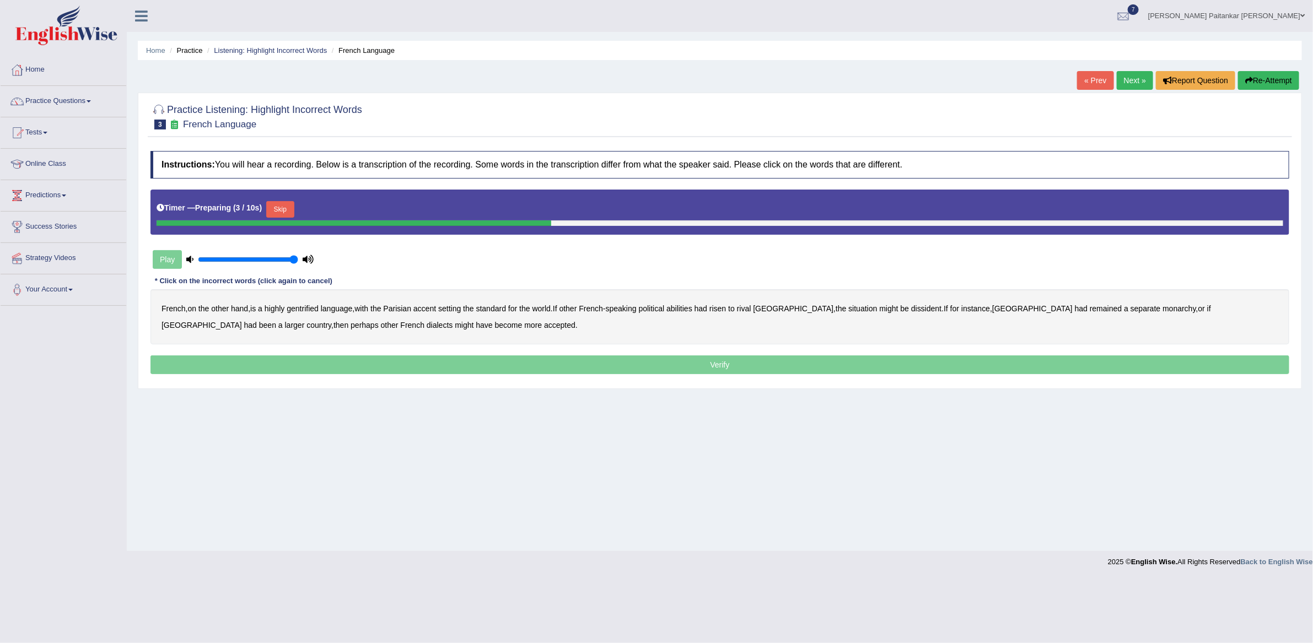
click at [281, 207] on button "Skip" at bounding box center [280, 209] width 28 height 17
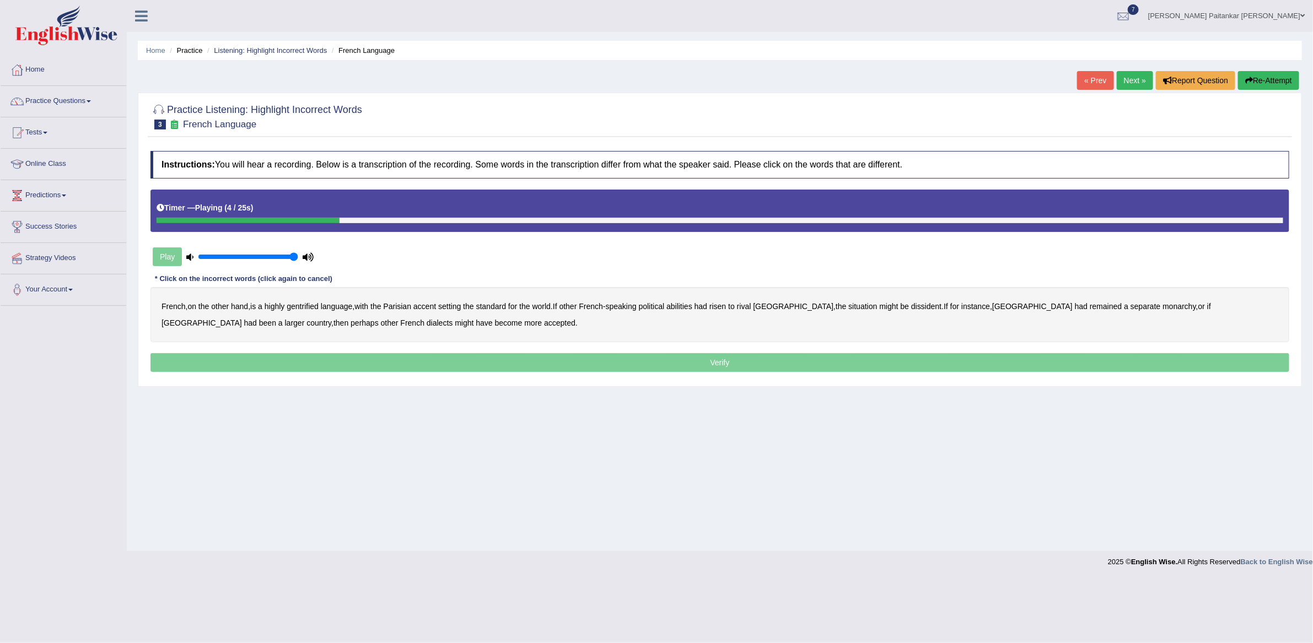
click at [314, 308] on b "gentrified" at bounding box center [303, 306] width 32 height 9
click at [420, 308] on div "French , on the other hand , is a highly gentrified language , with the Parisia…" at bounding box center [720, 314] width 1139 height 55
click at [405, 310] on b "Parisian" at bounding box center [398, 306] width 28 height 9
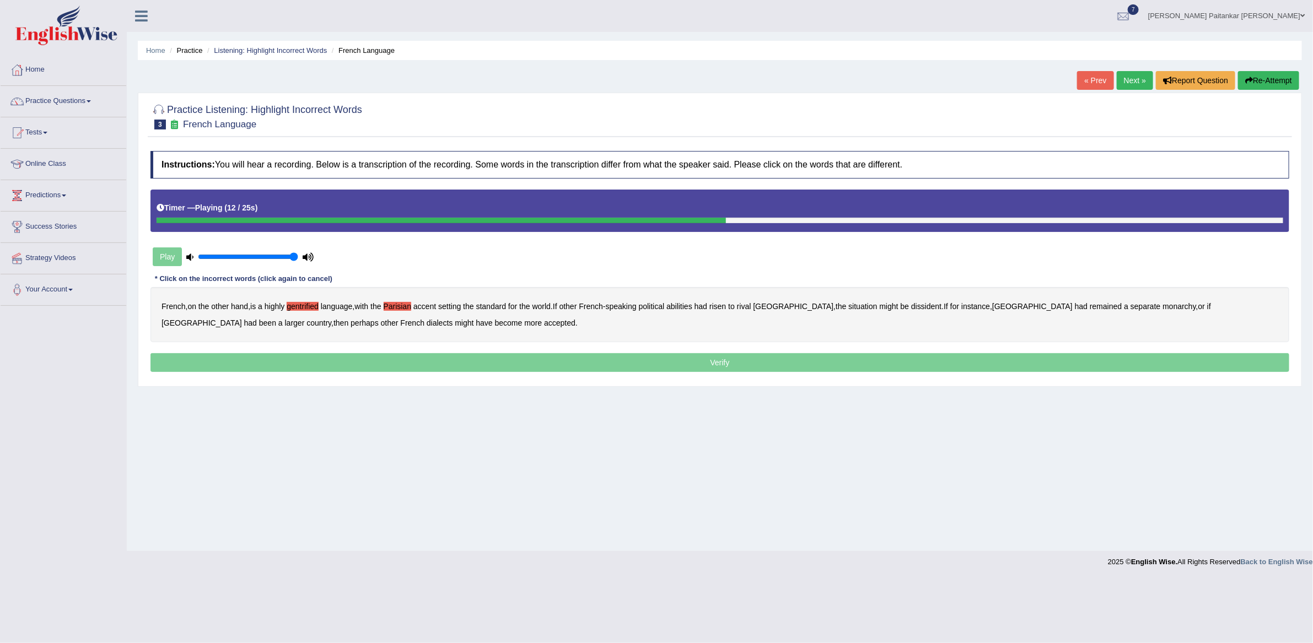
click at [726, 310] on b "risen" at bounding box center [718, 306] width 17 height 9
click at [692, 308] on b "abilities" at bounding box center [680, 306] width 26 height 9
click at [1094, 300] on div "French , on the other hand , is a highly gentrified language , with the Parisia…" at bounding box center [720, 314] width 1139 height 55
click at [1163, 309] on b "monarchy" at bounding box center [1179, 306] width 33 height 9
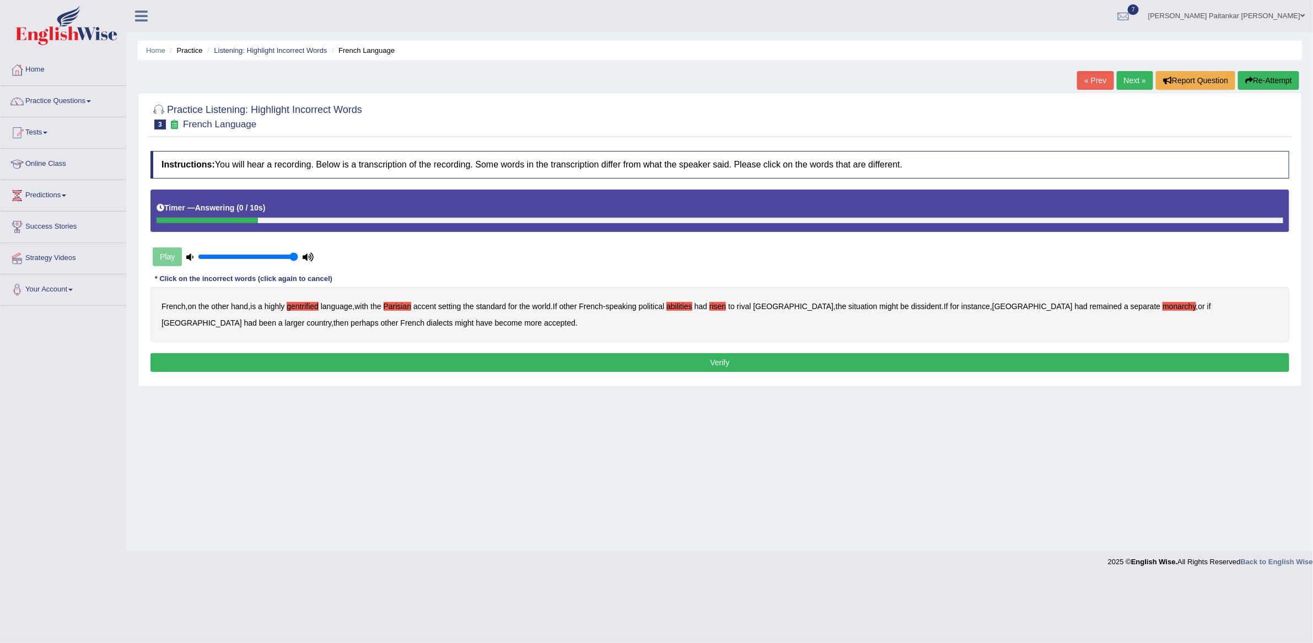
click at [886, 302] on div "French , on the other hand , is a highly gentrified language , with the Parisia…" at bounding box center [720, 314] width 1139 height 55
click at [878, 314] on div "French , on the other hand , is a highly gentrified language , with the Parisia…" at bounding box center [720, 314] width 1139 height 55
click at [911, 309] on b "dissident" at bounding box center [926, 306] width 30 height 9
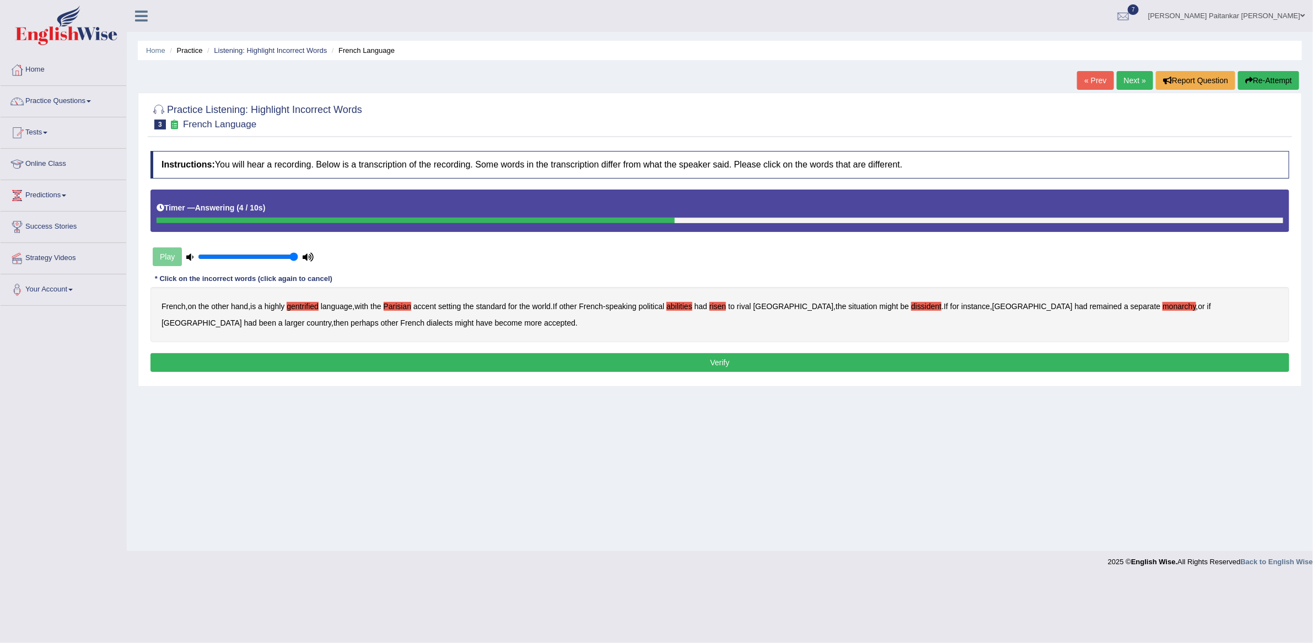
click at [726, 308] on b "risen" at bounding box center [718, 306] width 17 height 9
click at [731, 368] on button "Verify" at bounding box center [720, 362] width 1139 height 19
